Goal: Information Seeking & Learning: Understand process/instructions

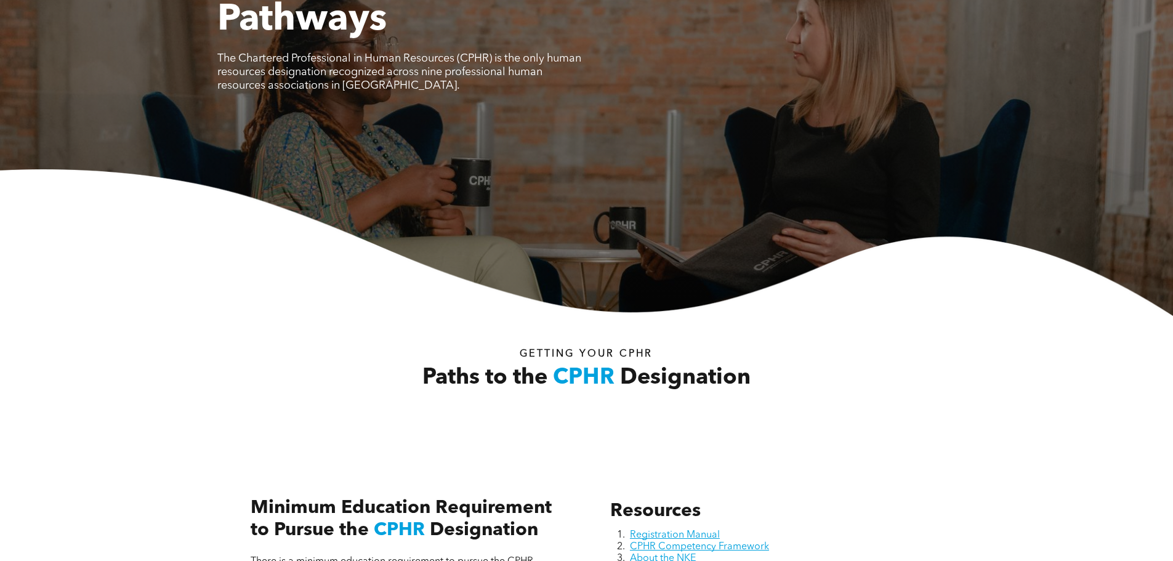
scroll to position [369, 0]
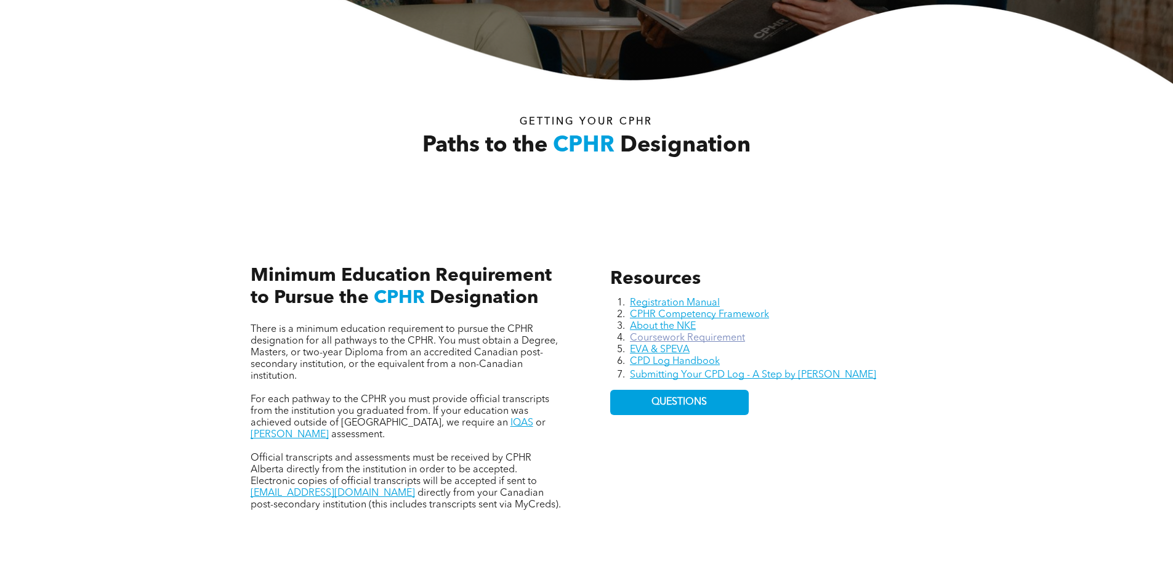
click at [671, 336] on link "Coursework Requirement" at bounding box center [687, 338] width 115 height 10
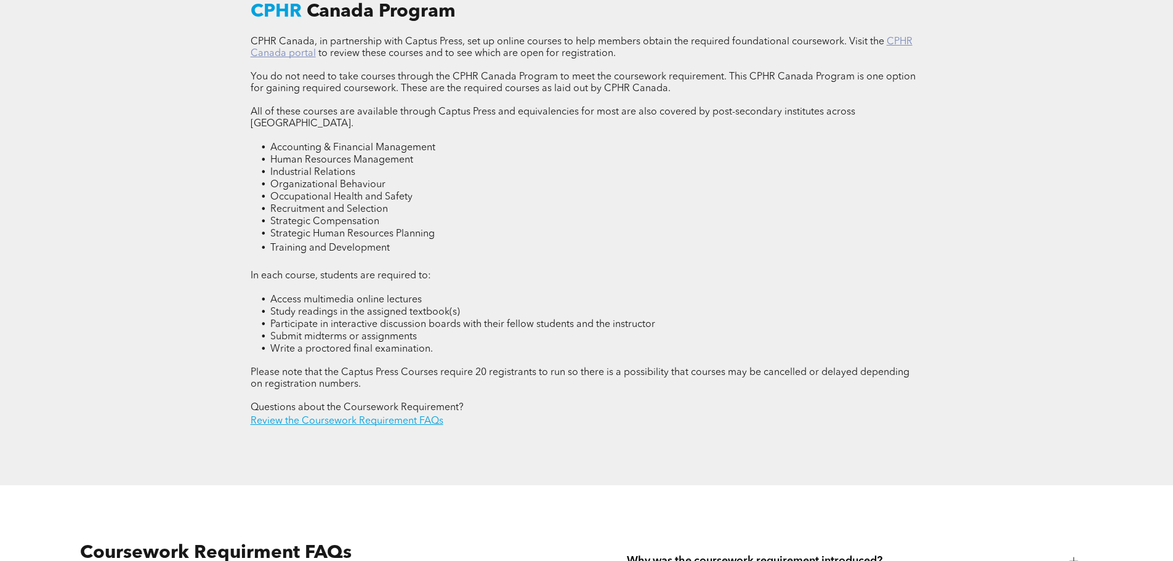
scroll to position [1786, 0]
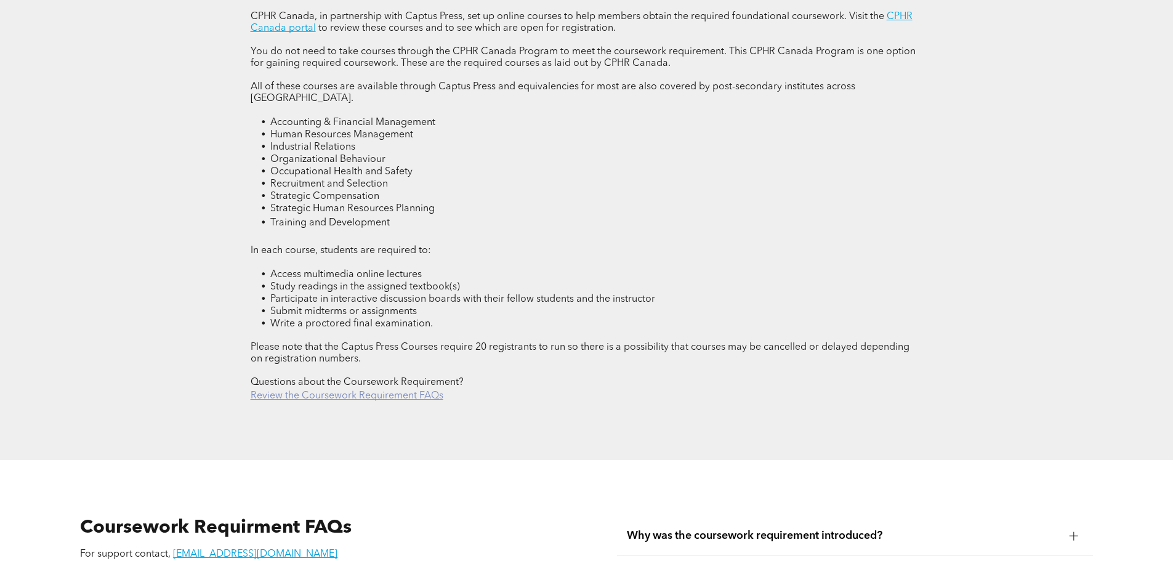
click at [359, 391] on link "Review the Coursework Requirement FAQs" at bounding box center [347, 396] width 193 height 10
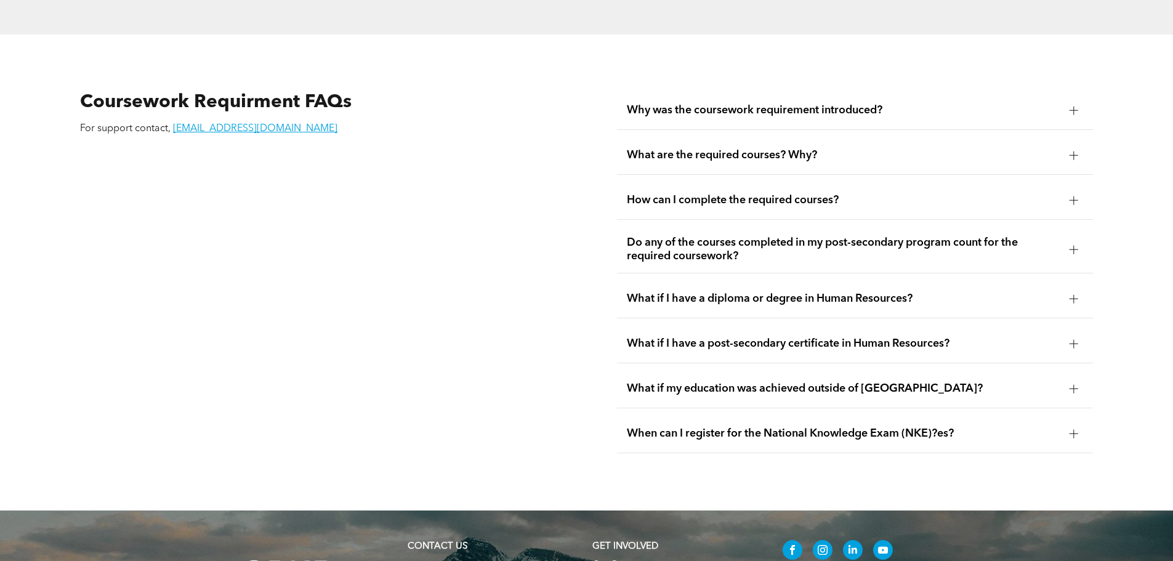
scroll to position [2222, 0]
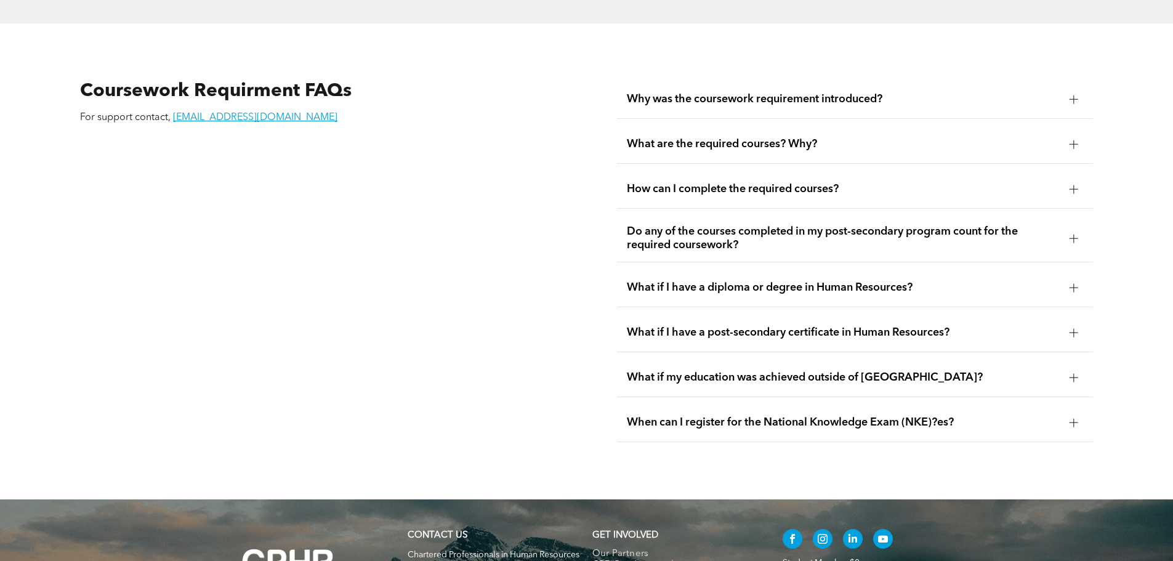
click at [786, 137] on span "What are the required courses? Why?" at bounding box center [843, 144] width 433 height 14
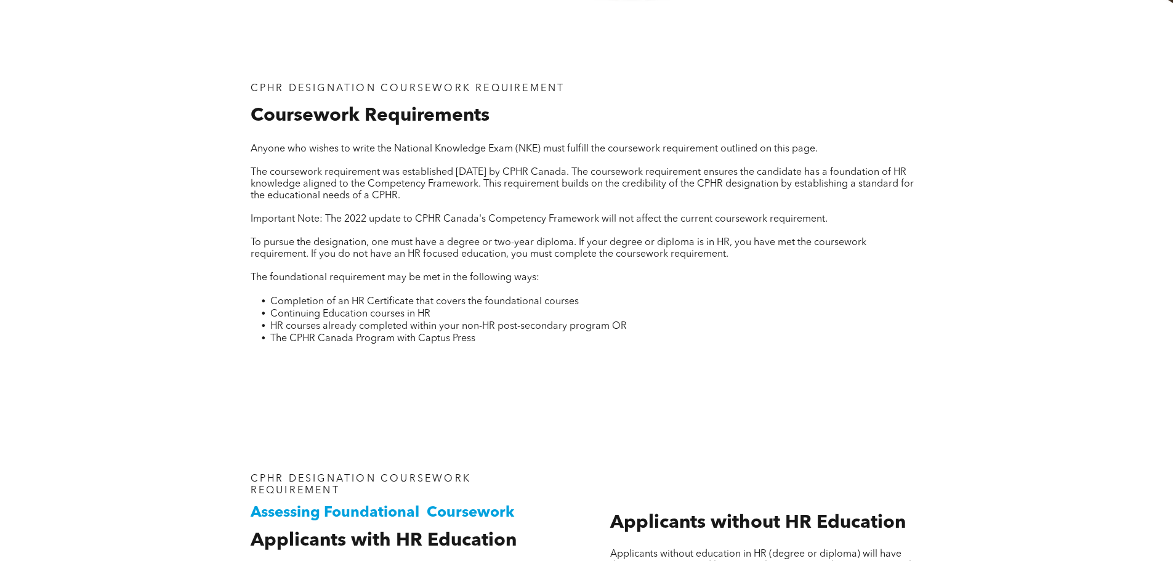
scroll to position [0, 0]
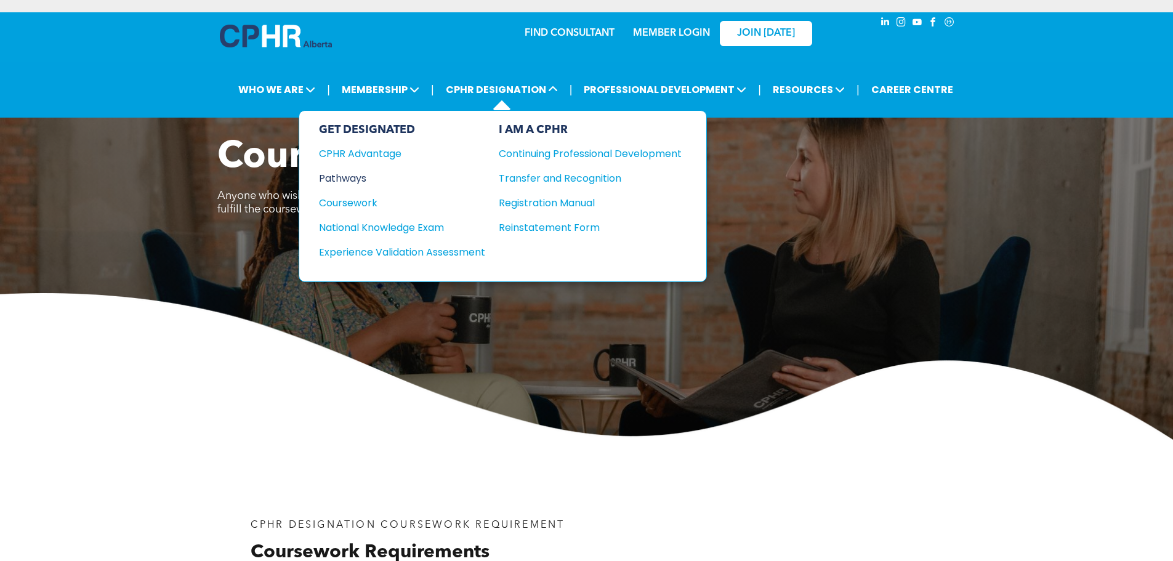
drag, startPoint x: 325, startPoint y: 160, endPoint x: 331, endPoint y: 170, distance: 11.6
click at [334, 172] on div "Pathways" at bounding box center [394, 178] width 150 height 15
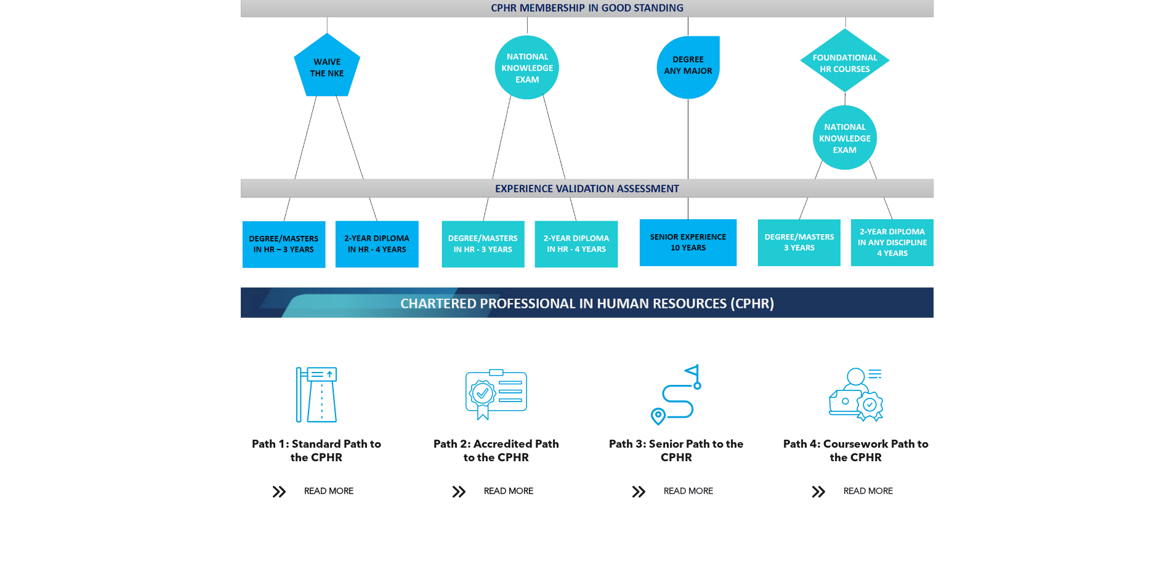
scroll to position [1232, 0]
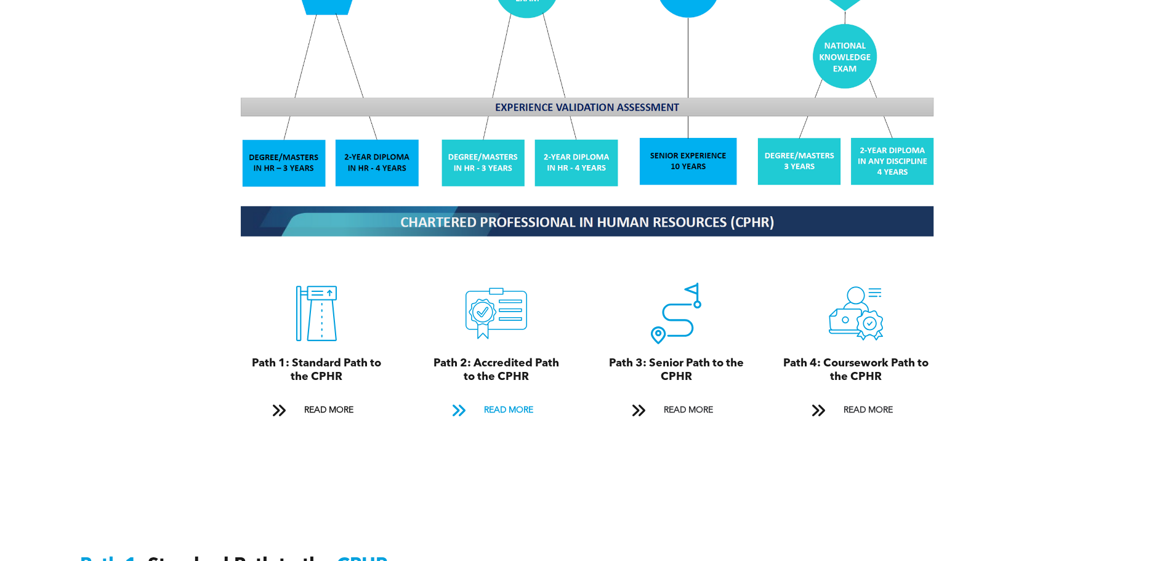
click at [491, 399] on span "READ MORE" at bounding box center [509, 410] width 58 height 23
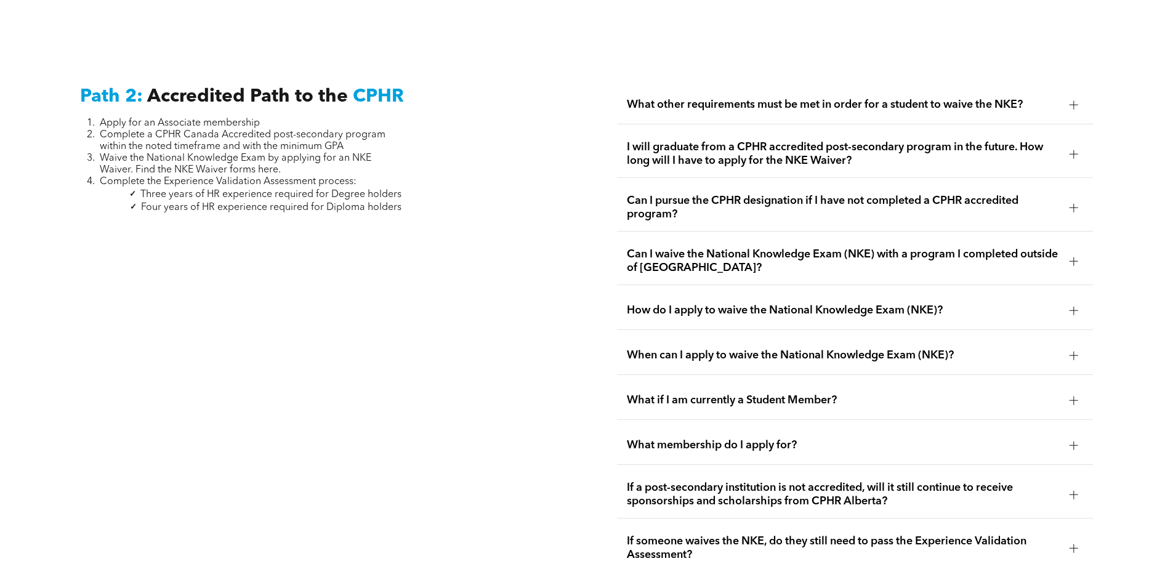
scroll to position [2013, 0]
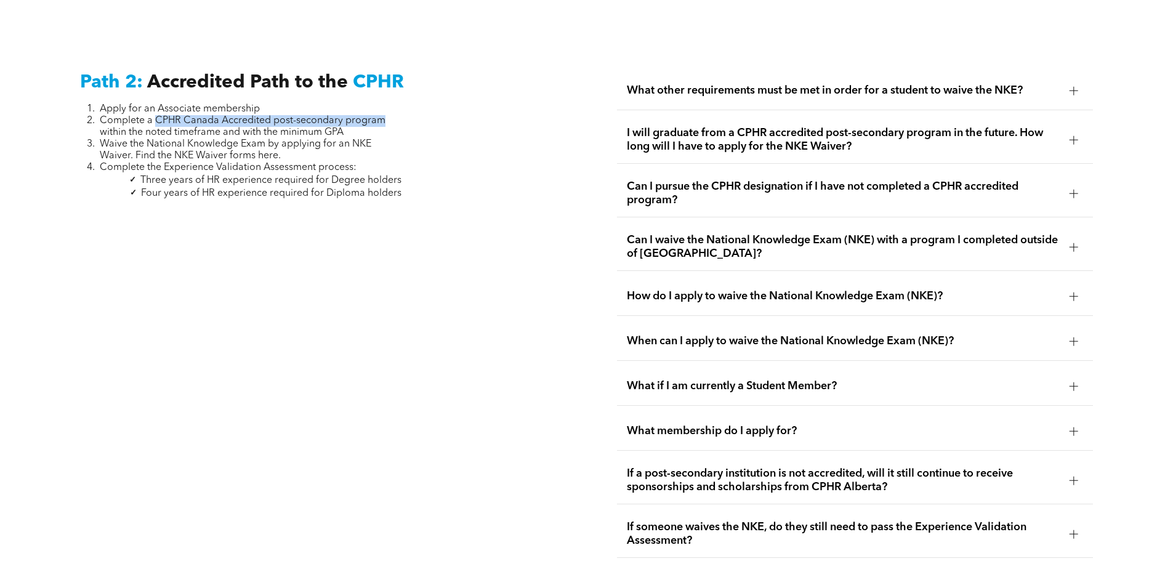
drag, startPoint x: 155, startPoint y: 109, endPoint x: 379, endPoint y: 109, distance: 224.8
click at [379, 116] on span "Complete a CPHR Canada Accredited post-secondary program within the noted timef…" at bounding box center [243, 127] width 286 height 22
copy span "CPHR Canada Accredited post-secondary program"
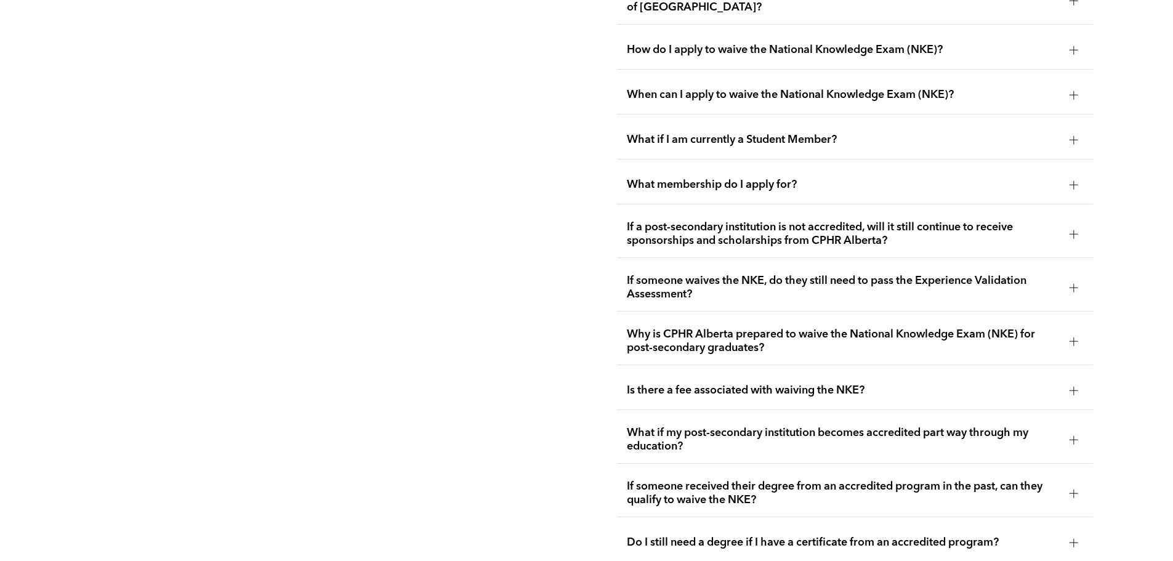
scroll to position [2383, 0]
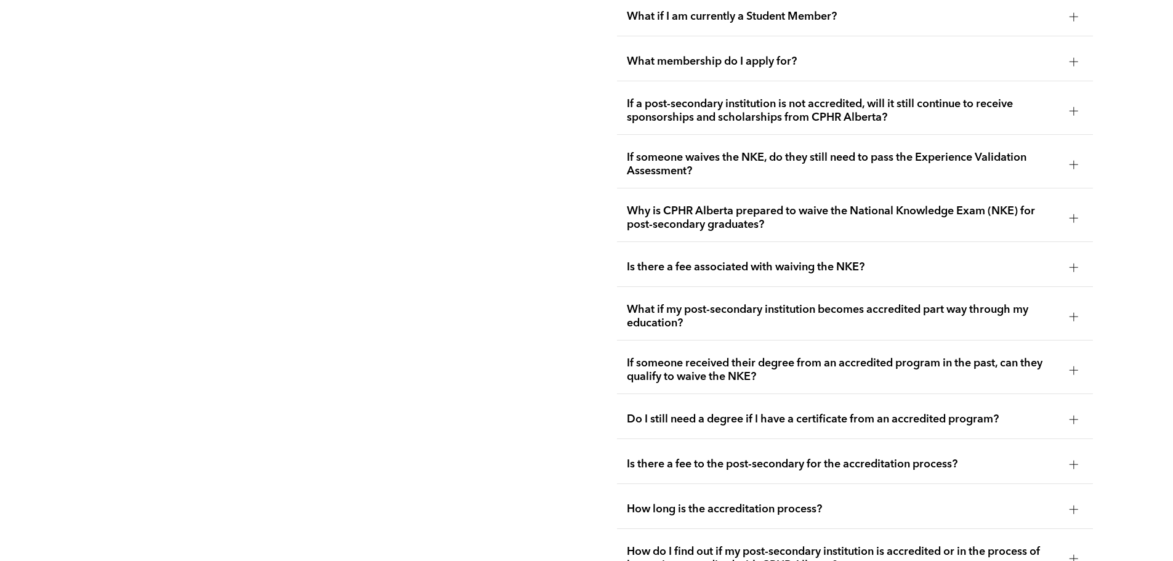
click at [840, 303] on span "What if my post-secondary institution becomes accredited part way through my ed…" at bounding box center [843, 316] width 433 height 27
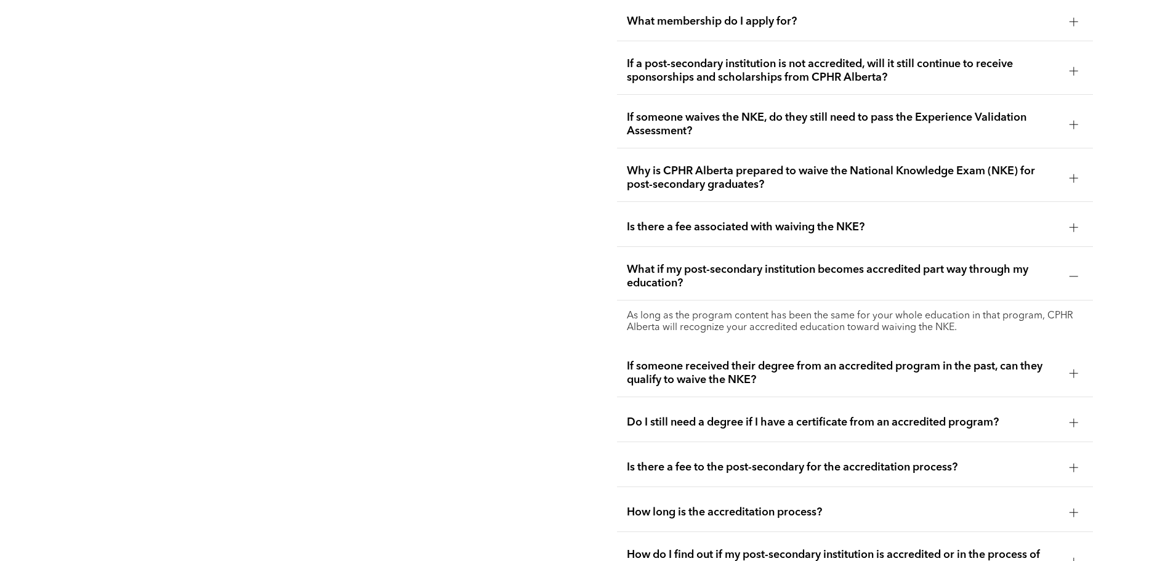
scroll to position [2444, 0]
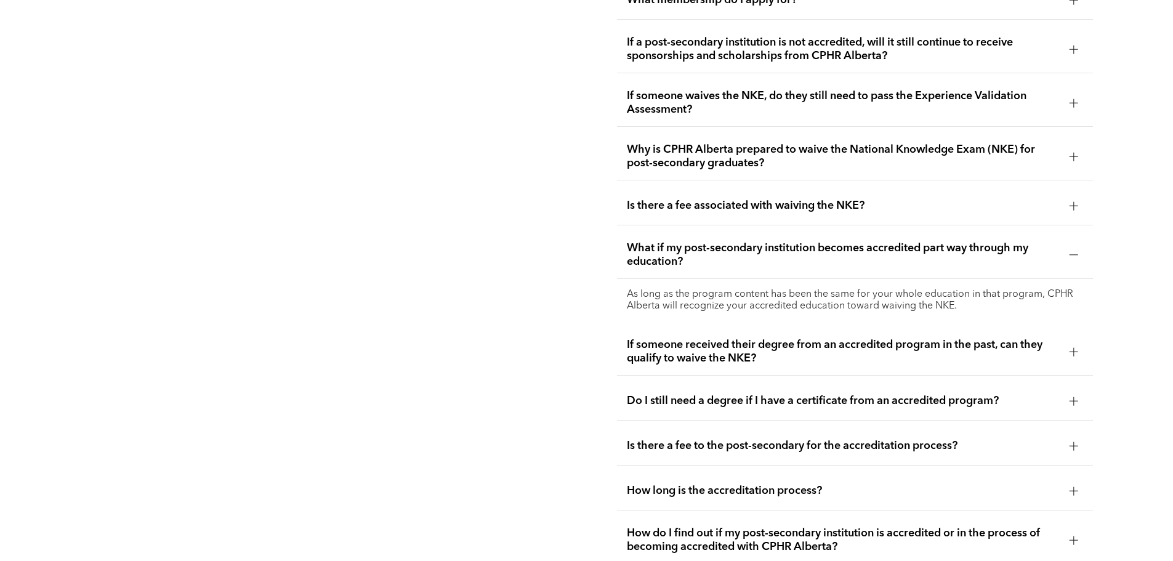
click at [812, 338] on span "If someone received their degree from an accredited program in the past, can th…" at bounding box center [843, 351] width 433 height 27
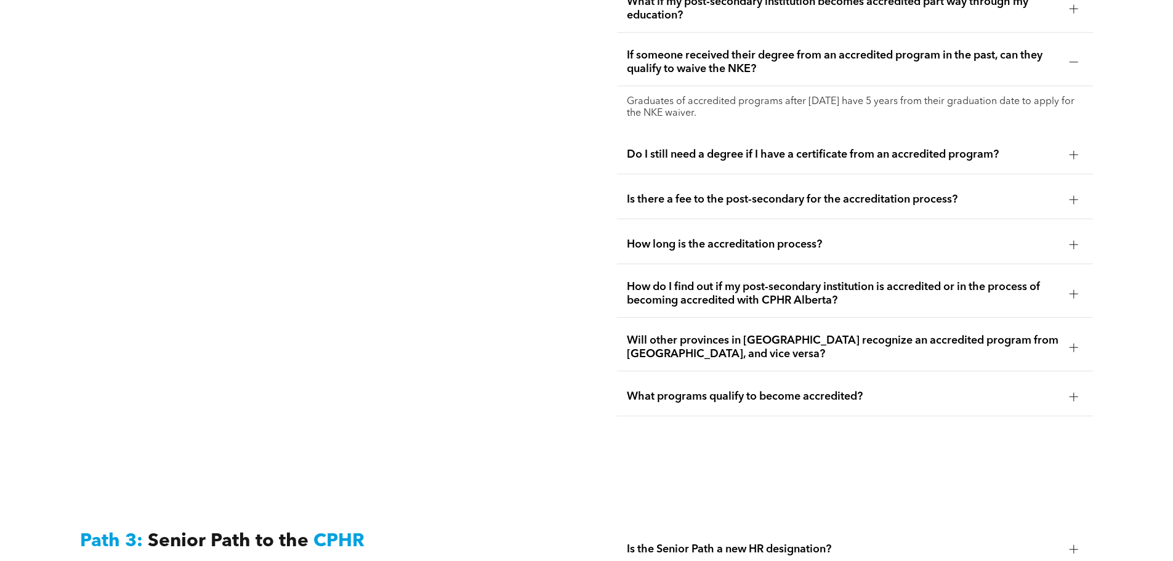
scroll to position [2752, 0]
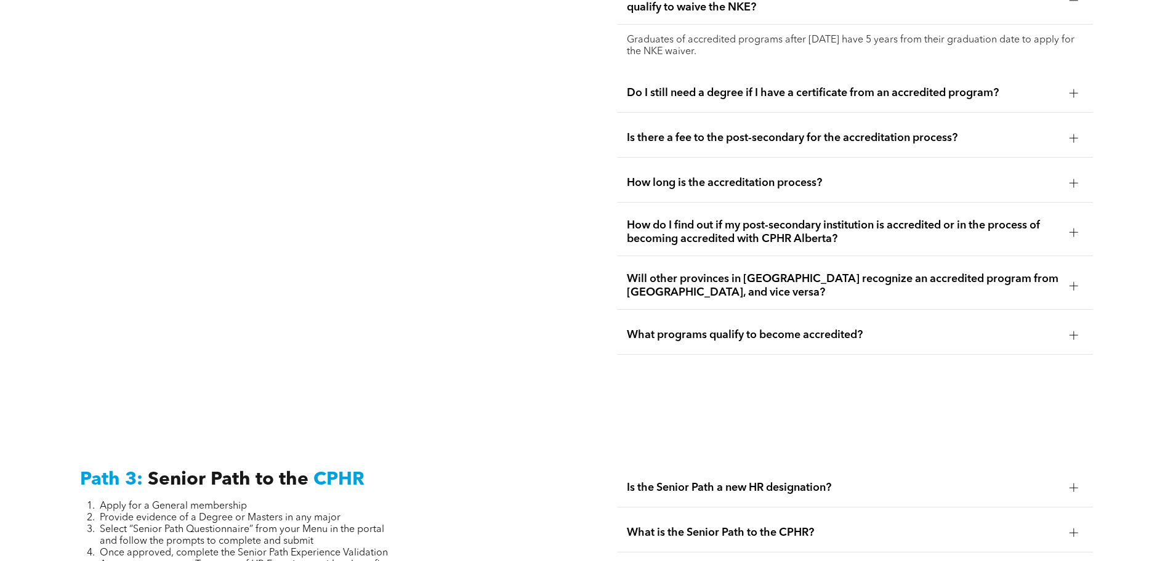
click at [841, 328] on span "What programs qualify to become accredited?" at bounding box center [843, 335] width 433 height 14
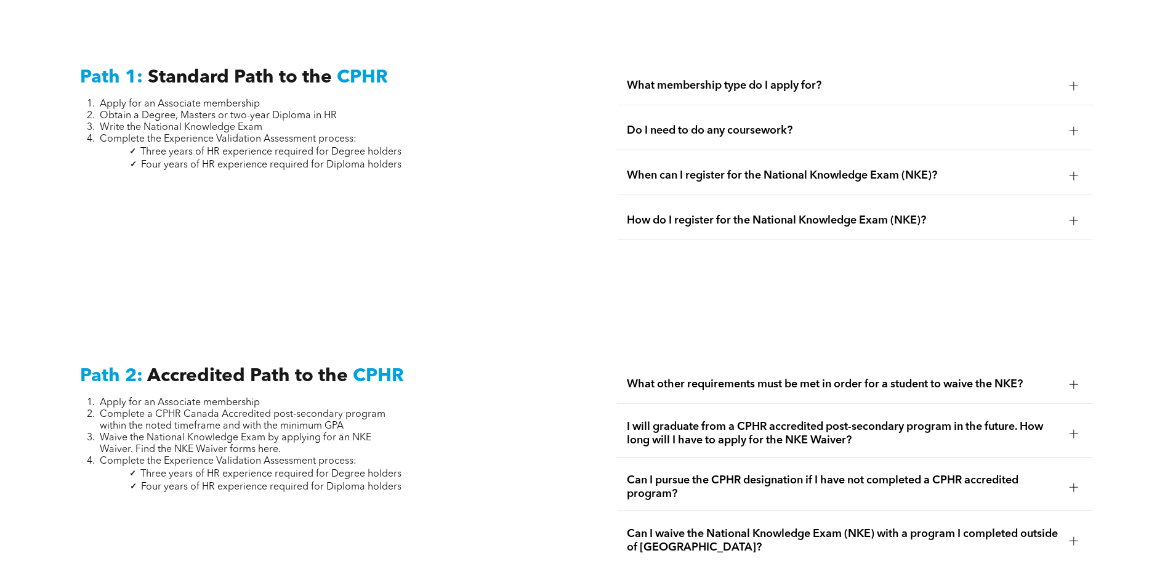
scroll to position [1839, 0]
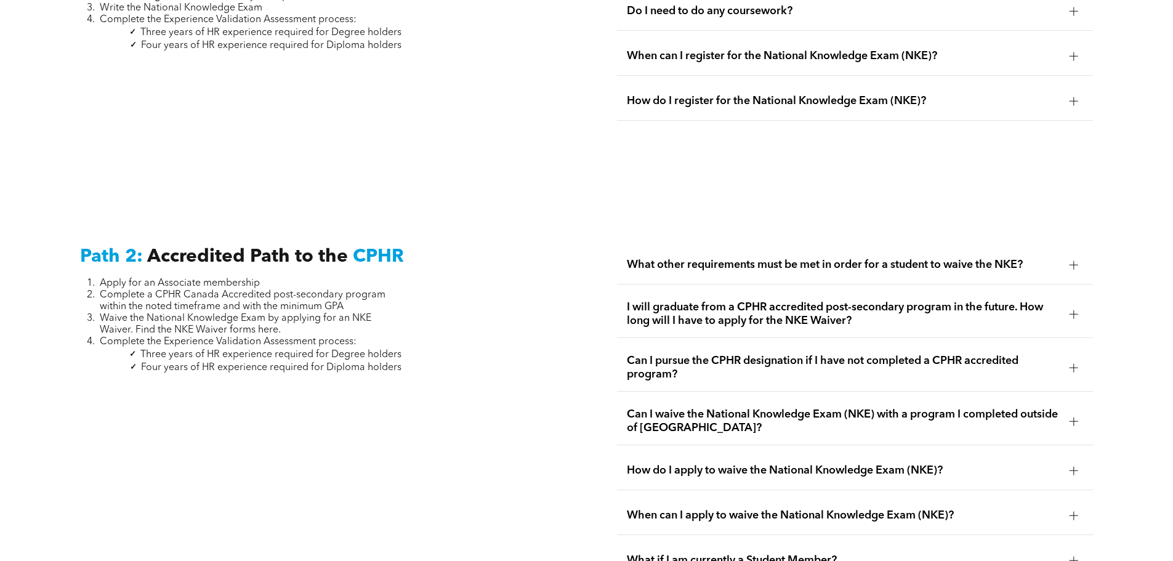
click at [145, 363] on span "Four years of HR experience required for Diploma holders" at bounding box center [271, 368] width 260 height 10
drag, startPoint x: 164, startPoint y: 328, endPoint x: 322, endPoint y: 325, distance: 158.3
click at [322, 337] on span "Complete the Experience Validation Assessment process:" at bounding box center [228, 342] width 257 height 10
copy span "Experience Validation Assessment"
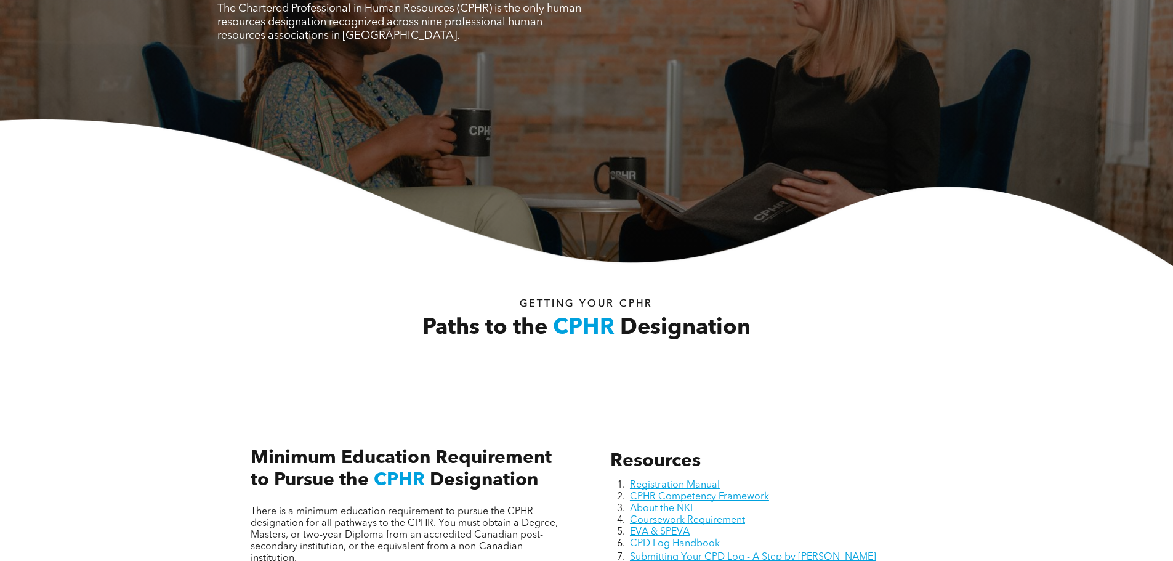
scroll to position [0, 0]
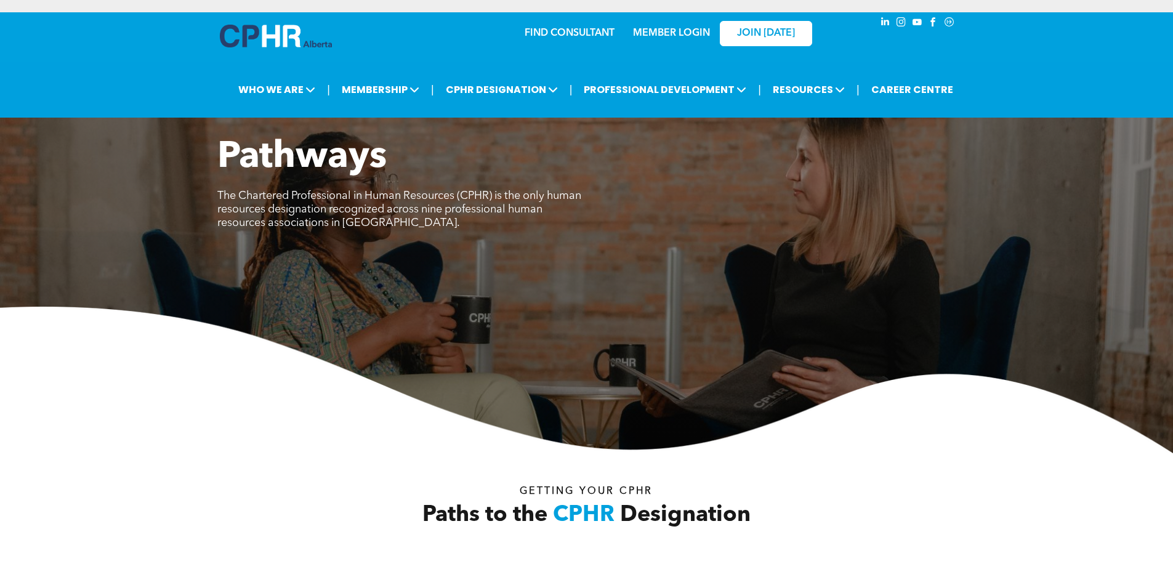
click at [283, 36] on img at bounding box center [276, 36] width 112 height 23
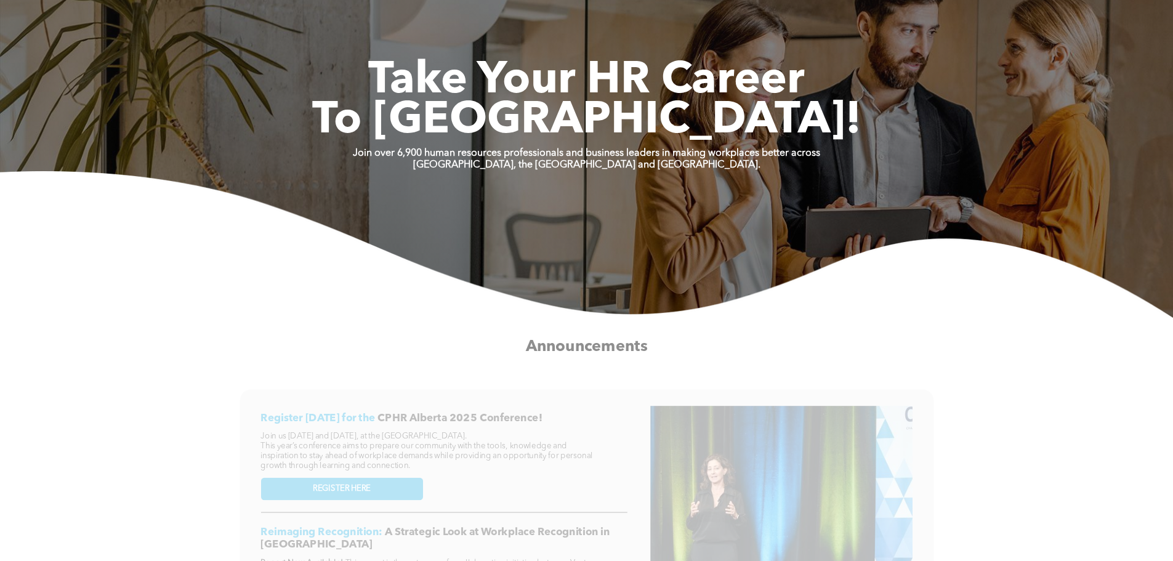
scroll to position [308, 0]
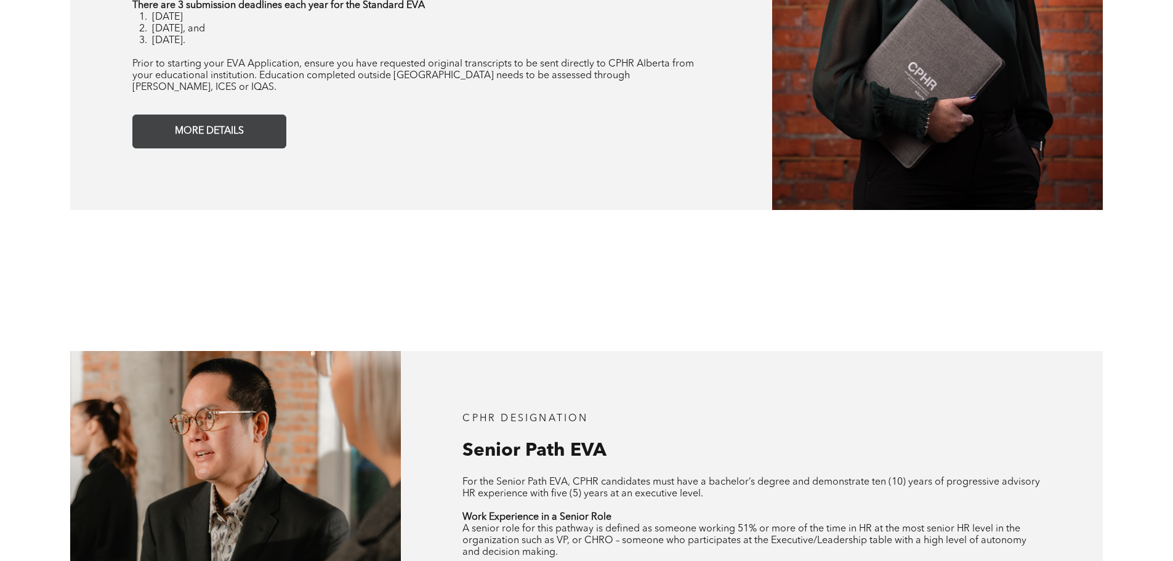
scroll to position [1293, 0]
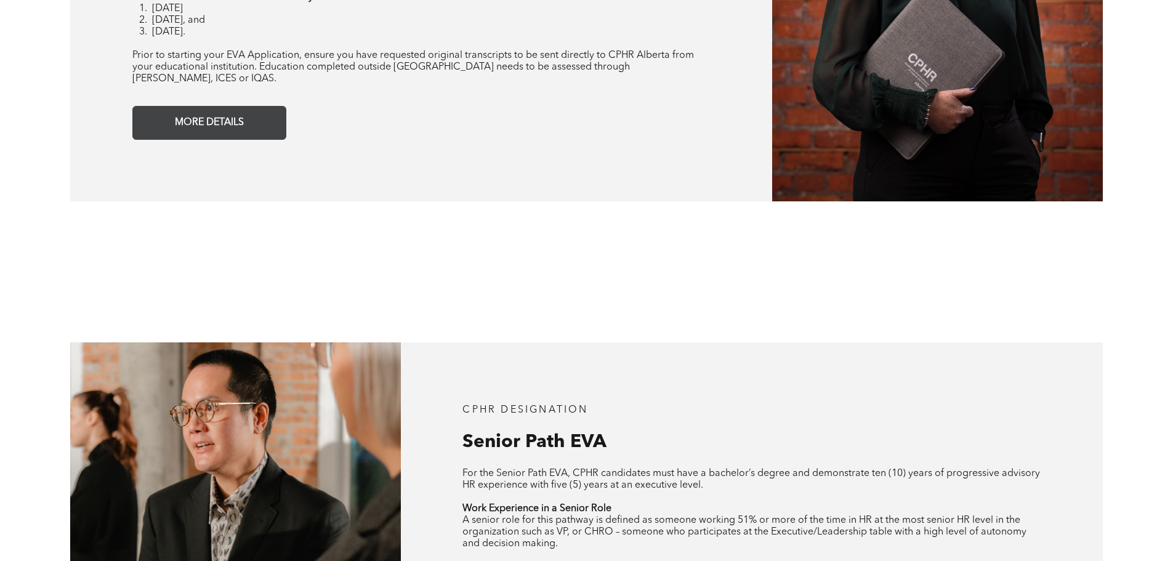
click at [231, 125] on link "MORE DETAILS" at bounding box center [209, 123] width 154 height 34
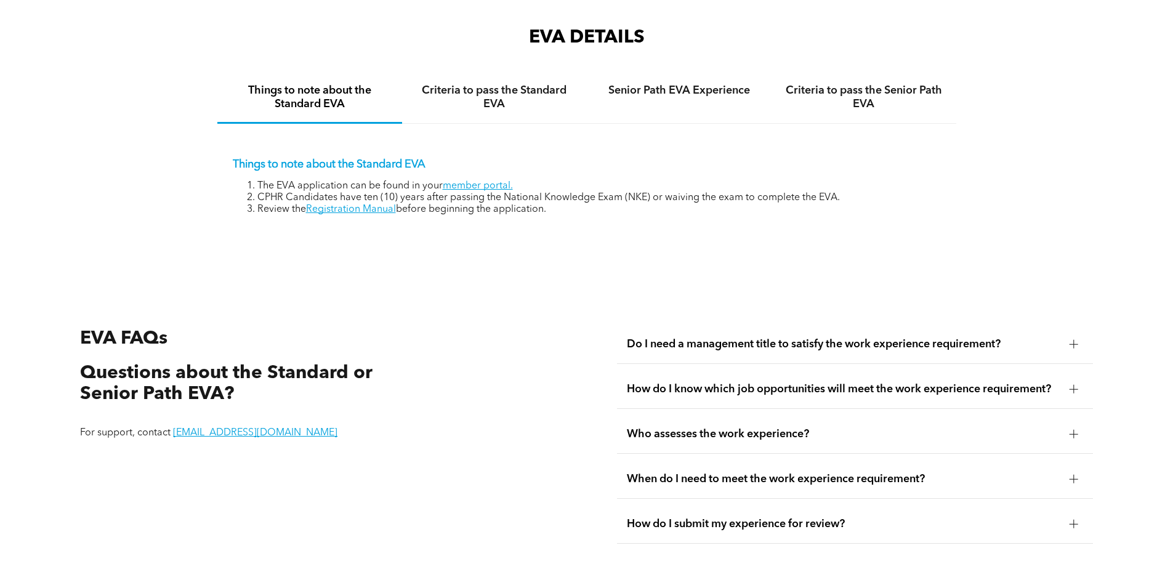
scroll to position [2065, 0]
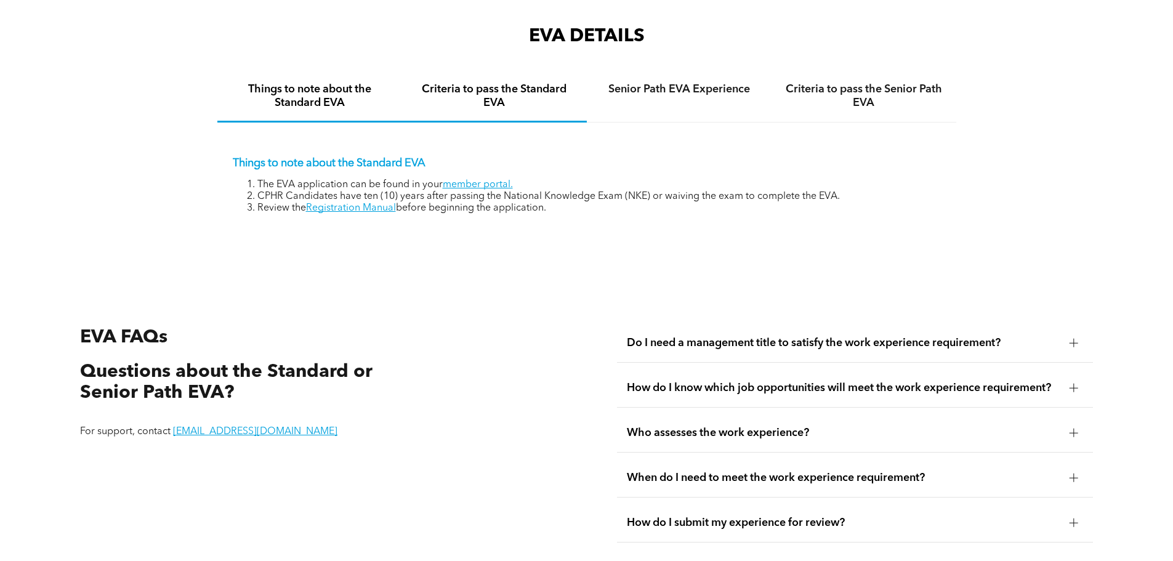
click at [476, 83] on h4 "Criteria to pass the Standard EVA" at bounding box center [494, 96] width 163 height 27
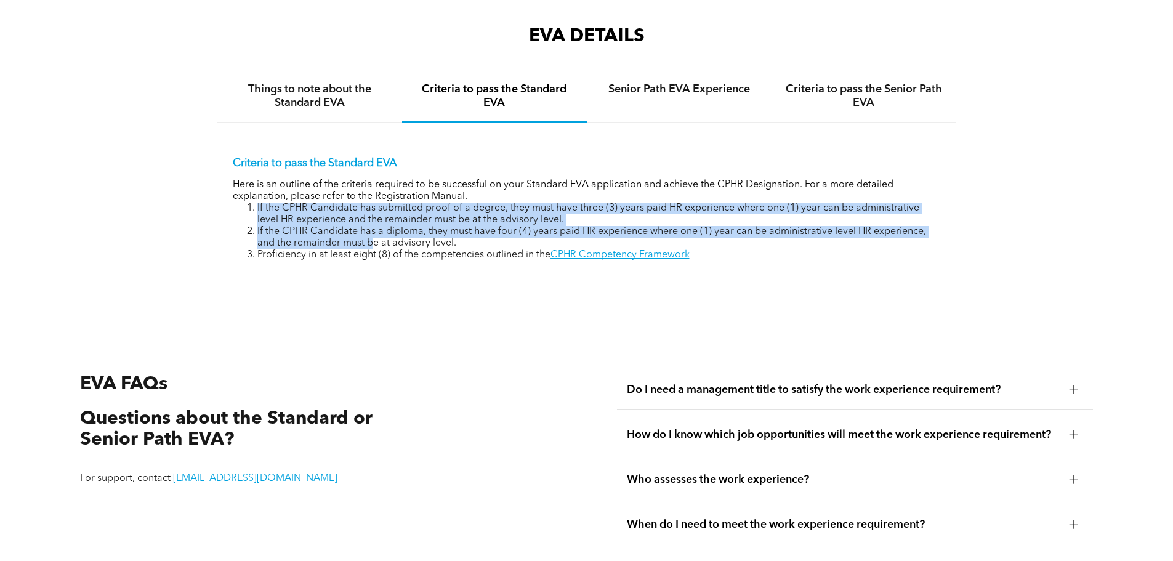
drag, startPoint x: 252, startPoint y: 198, endPoint x: 375, endPoint y: 230, distance: 126.8
click at [375, 230] on ol "If the CPHR Candidate has submitted proof of a degree, they must have three (3)…" at bounding box center [587, 232] width 708 height 59
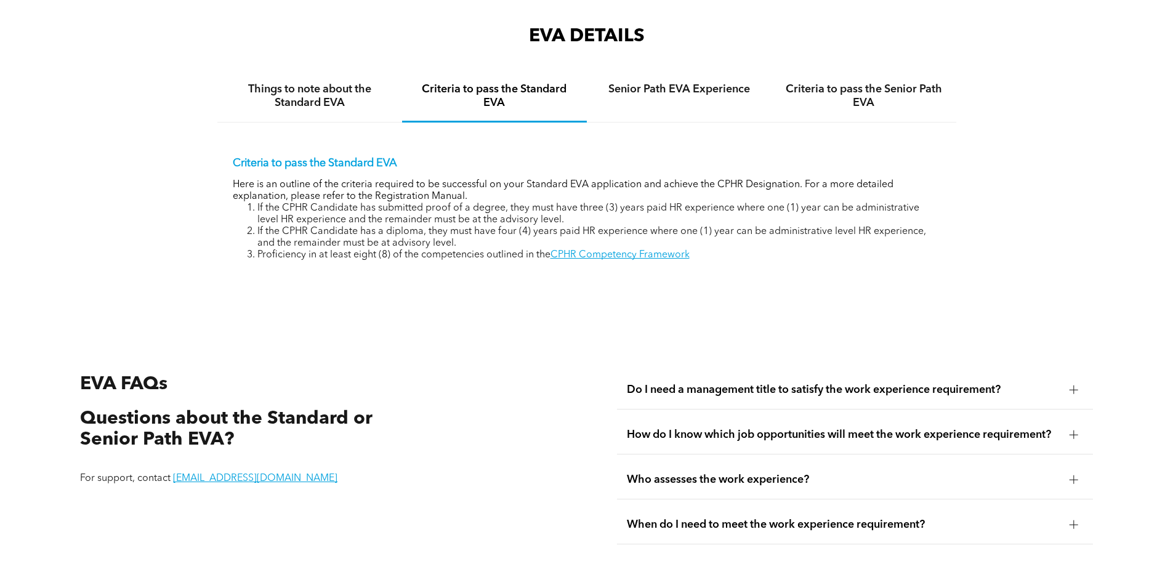
click at [389, 249] on li "Proficiency in at least eight (8) of the competencies outlined in the CPHR Comp…" at bounding box center [599, 255] width 684 height 12
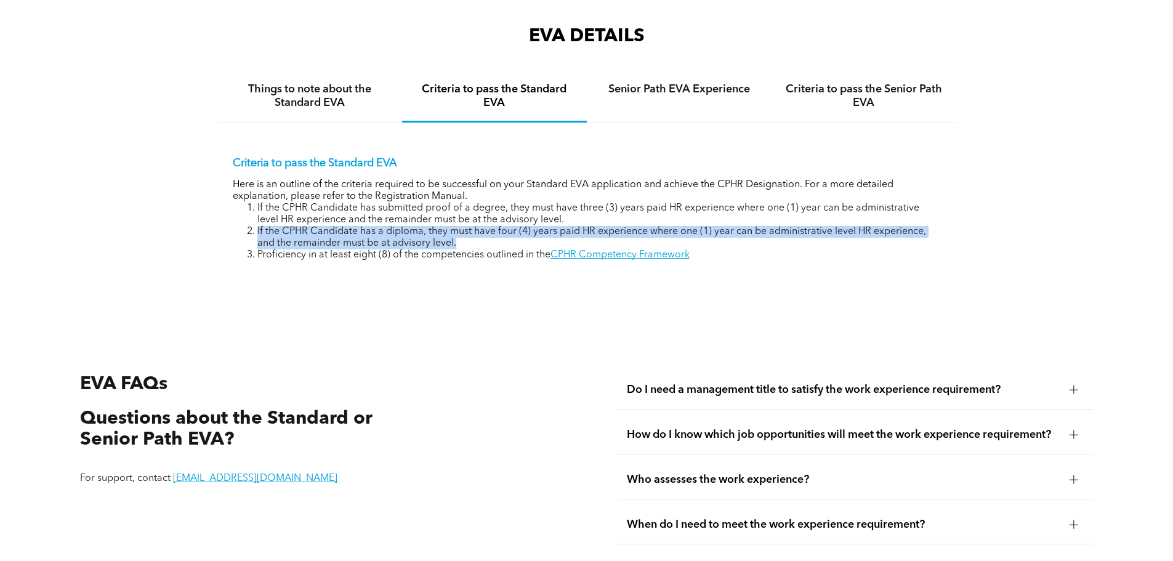
drag, startPoint x: 465, startPoint y: 228, endPoint x: 251, endPoint y: 224, distance: 214.4
click at [257, 226] on li "If the CPHR Candidate has a diploma, they must have four (4) years paid HR expe…" at bounding box center [599, 237] width 684 height 23
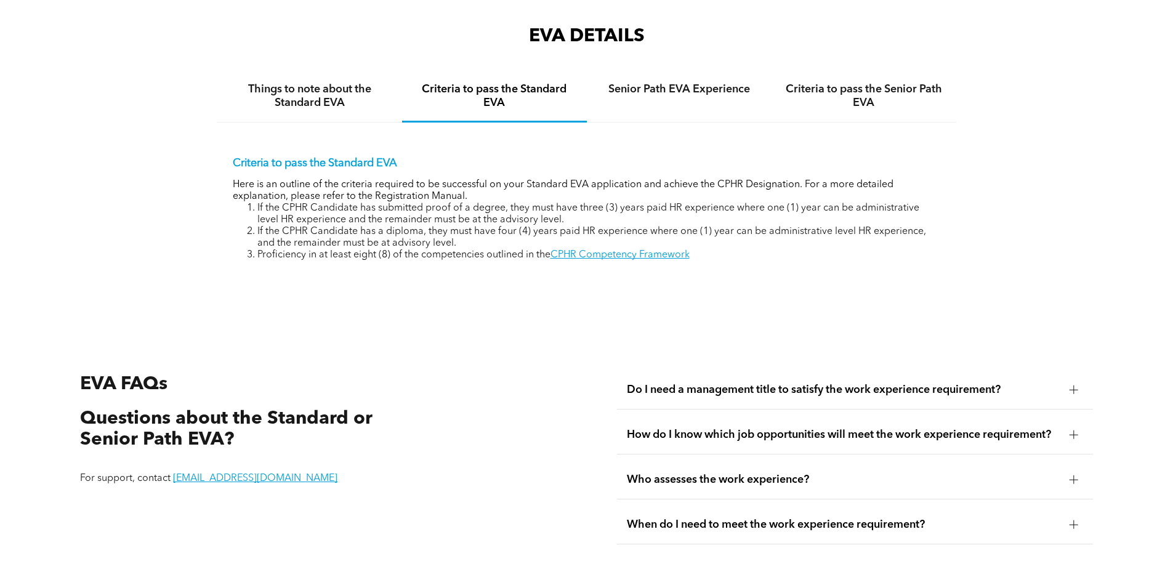
click at [568, 203] on li "If the CPHR Candidate has submitted proof of a degree, they must have three (3)…" at bounding box center [599, 214] width 684 height 23
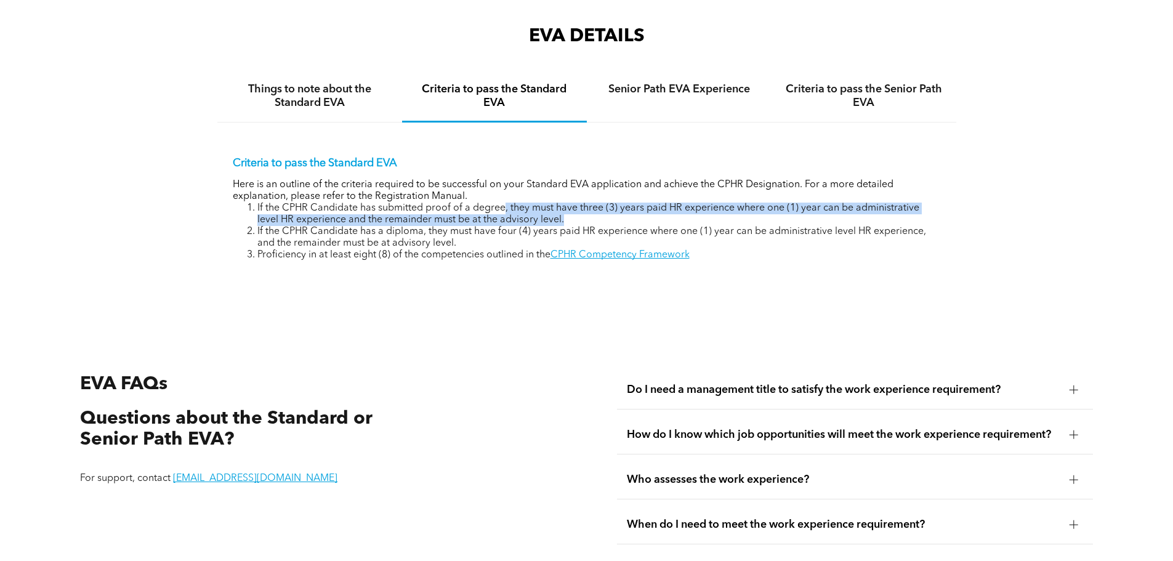
drag, startPoint x: 503, startPoint y: 200, endPoint x: 572, endPoint y: 208, distance: 69.4
click at [572, 208] on li "If the CPHR Candidate has submitted proof of a degree, they must have three (3)…" at bounding box center [599, 214] width 684 height 23
copy li ", they must have three (3) years paid HR experience where one (1) year can be a…"
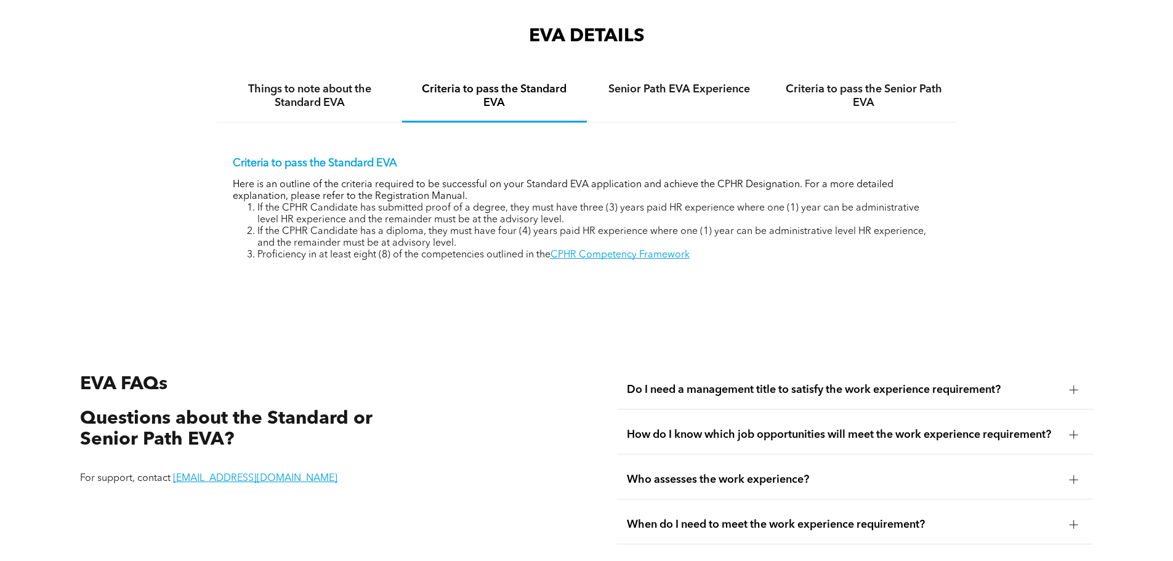
click at [534, 277] on div "EVA DETAILS Things to note about the Standard EVA Criteria to pass the Standard…" at bounding box center [586, 162] width 739 height 277
click at [756, 203] on li "If the CPHR Candidate has submitted proof of a degree, they must have three (3)…" at bounding box center [599, 214] width 684 height 23
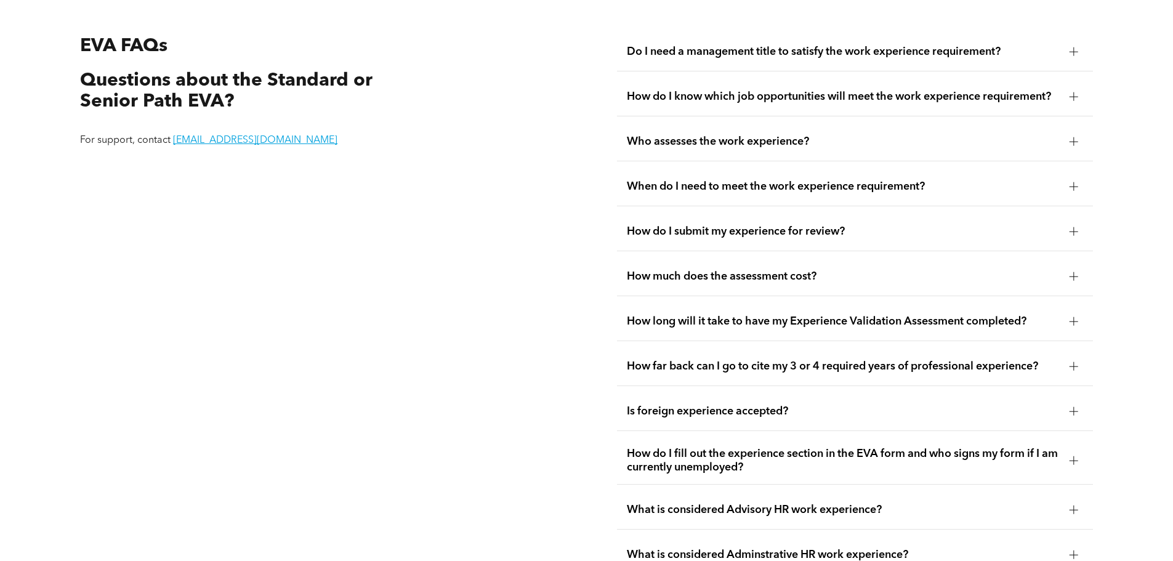
scroll to position [2423, 0]
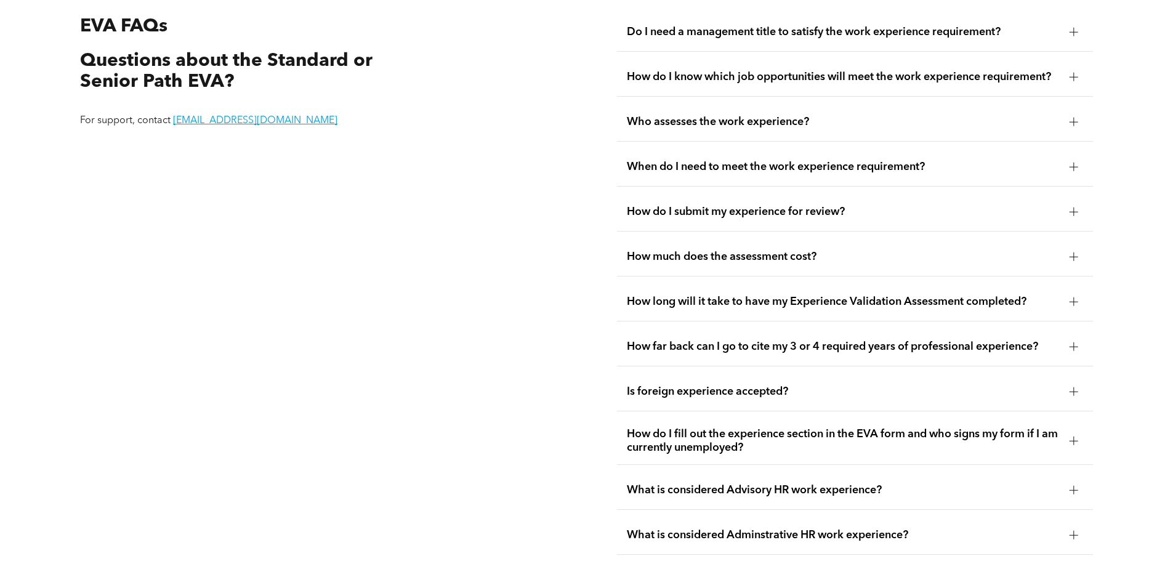
click at [860, 483] on span "What is considered Advisory HR work experience?" at bounding box center [843, 490] width 433 height 14
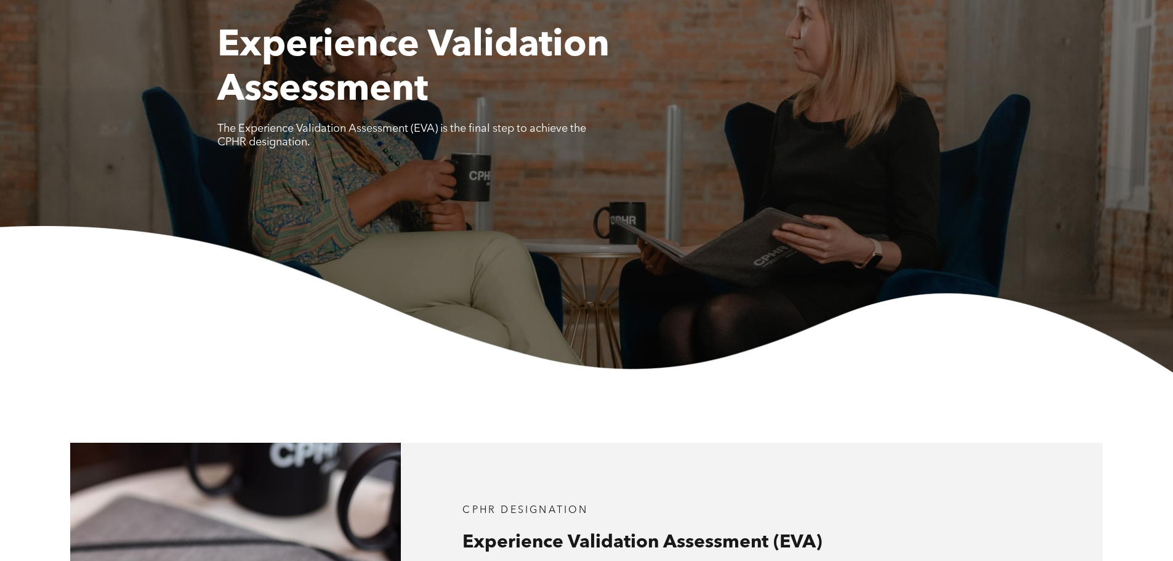
scroll to position [0, 0]
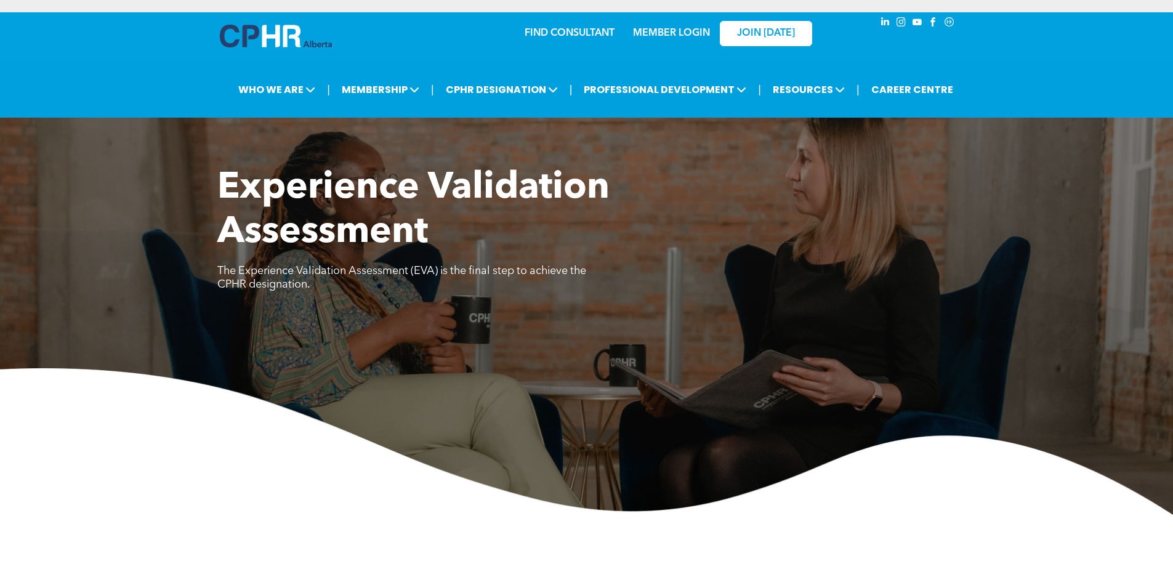
click at [671, 31] on link "MEMBER LOGIN" at bounding box center [671, 33] width 77 height 10
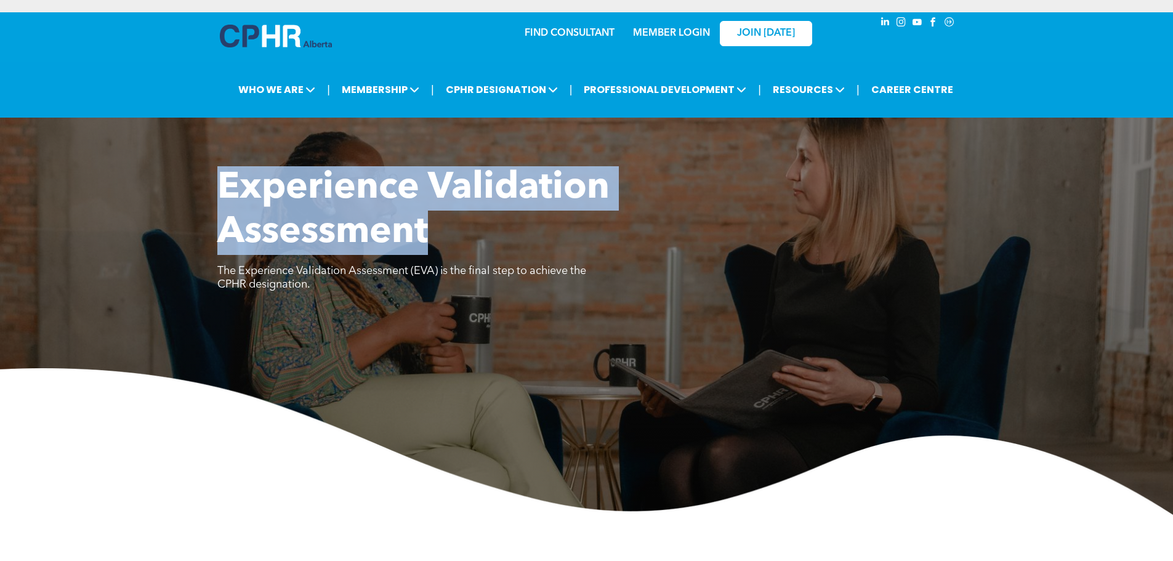
drag, startPoint x: 487, startPoint y: 252, endPoint x: 201, endPoint y: 187, distance: 293.2
click at [201, 187] on div "Experience Validation Assessment The Experience Validation Assessment (EVA) is …" at bounding box center [586, 340] width 1173 height 349
copy span "Experience Validation Assessment"
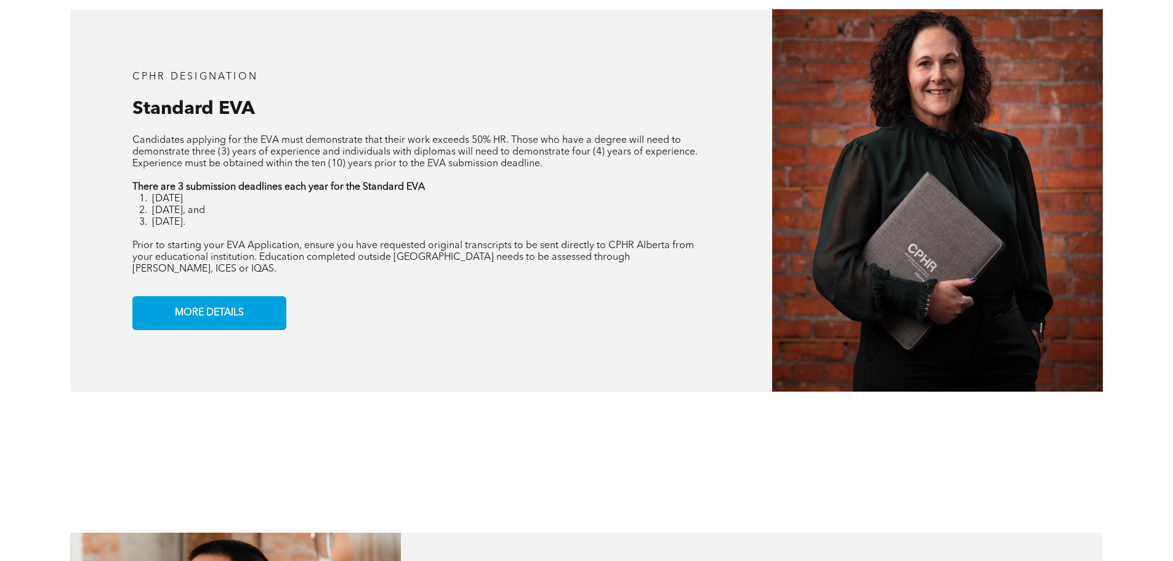
scroll to position [1108, 0]
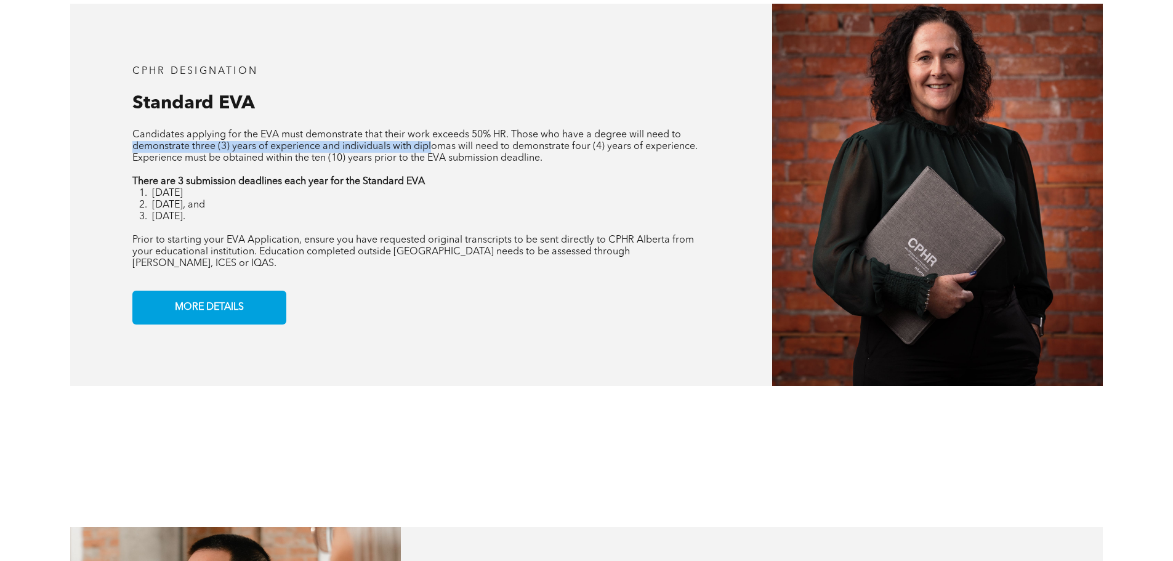
drag, startPoint x: 129, startPoint y: 148, endPoint x: 434, endPoint y: 148, distance: 305.4
click at [434, 148] on div "CPHR DESIGNATION Standard EVA Candidates applying for the EVA must demonstrate …" at bounding box center [421, 195] width 702 height 382
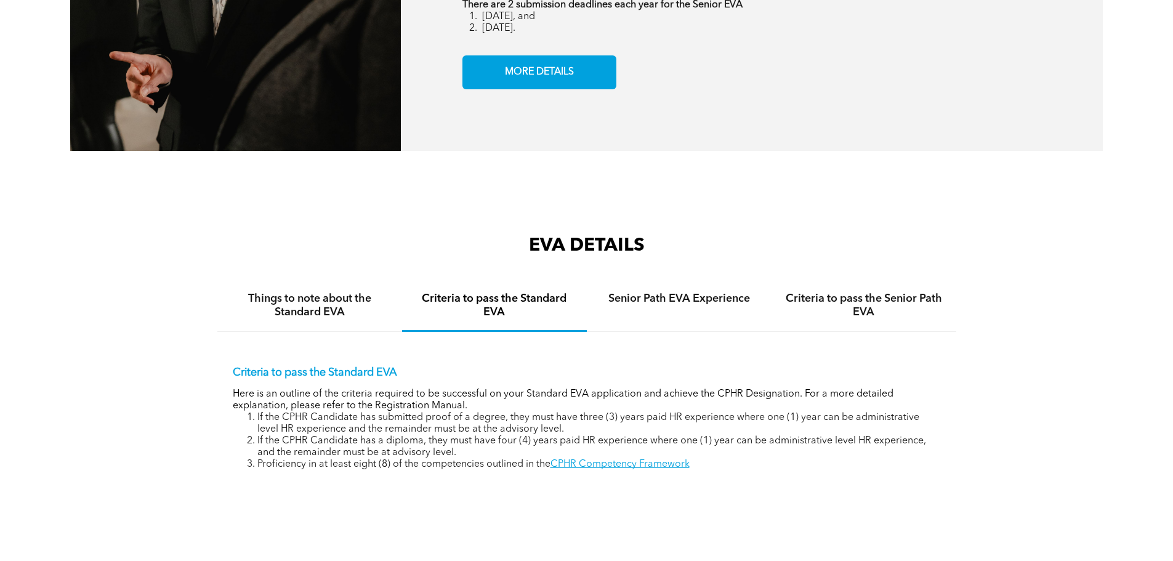
scroll to position [1971, 0]
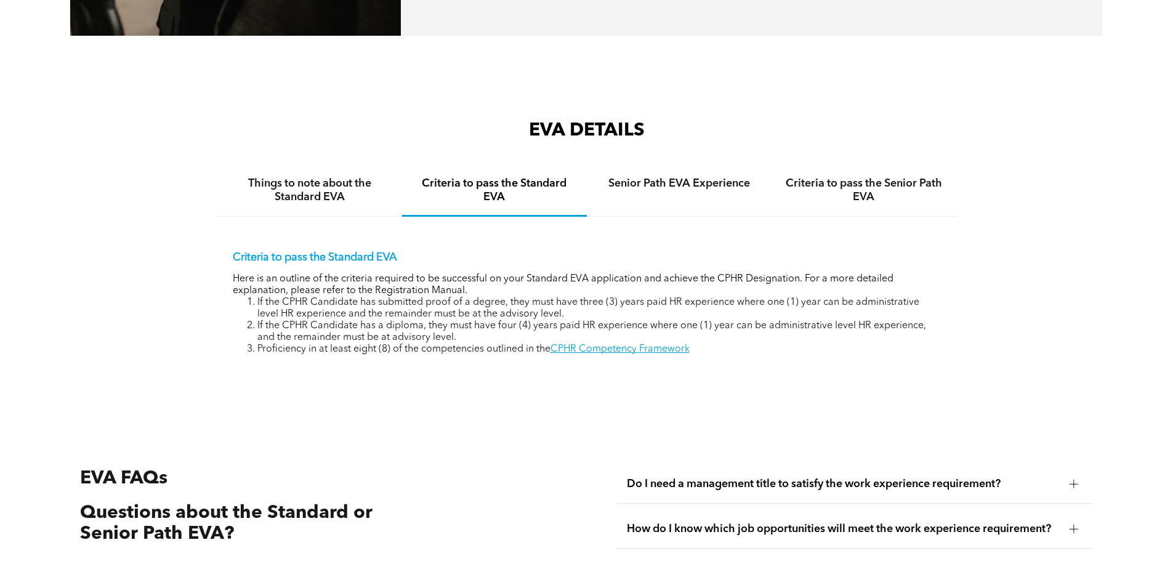
click at [469, 325] on li "If the CPHR Candidate has a diploma, they must have four (4) years paid HR expe…" at bounding box center [599, 331] width 684 height 23
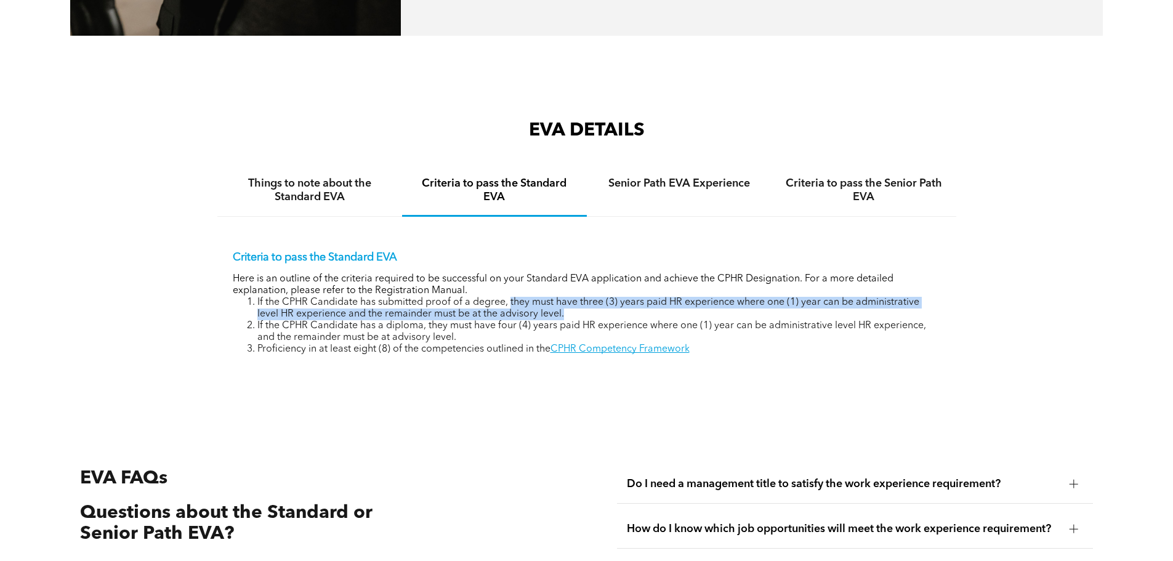
drag, startPoint x: 509, startPoint y: 288, endPoint x: 575, endPoint y: 301, distance: 67.8
click at [575, 301] on li "If the CPHR Candidate has submitted proof of a degree, they must have three (3)…" at bounding box center [599, 308] width 684 height 23
copy li "they must have three (3) years paid HR experience where one (1) year can be adm…"
